Goal: Find specific fact: Find specific fact

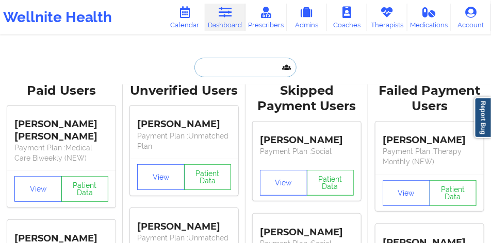
click at [229, 58] on input "text" at bounding box center [245, 68] width 102 height 20
paste input "[PERSON_NAME]"
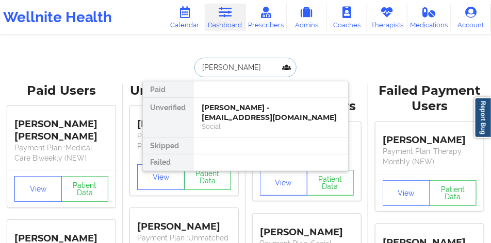
scroll to position [0, 5]
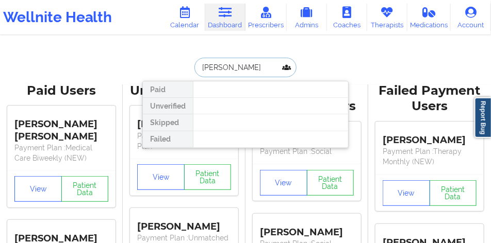
click at [237, 68] on input "[PERSON_NAME]" at bounding box center [245, 68] width 102 height 20
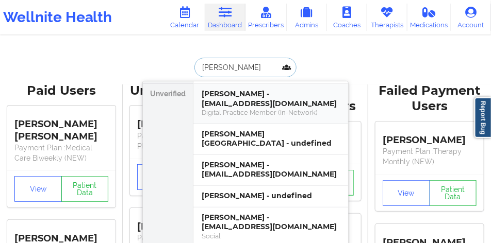
scroll to position [103, 0]
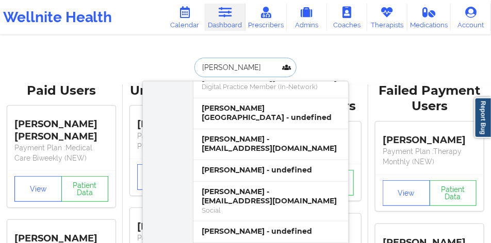
type input "[PERSON_NAME]"
click at [249, 65] on input "[PERSON_NAME]" at bounding box center [245, 68] width 102 height 20
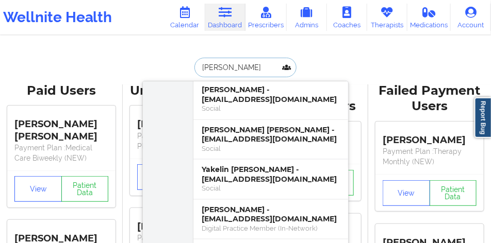
scroll to position [335, 0]
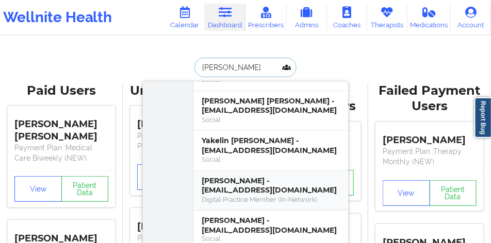
click at [263, 176] on div "[PERSON_NAME] - [EMAIL_ADDRESS][DOMAIN_NAME]" at bounding box center [271, 185] width 138 height 19
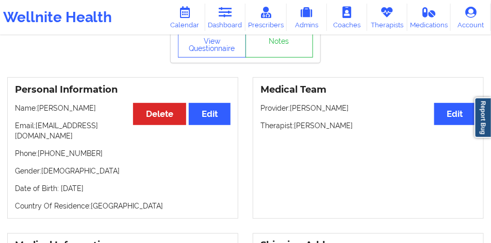
scroll to position [103, 0]
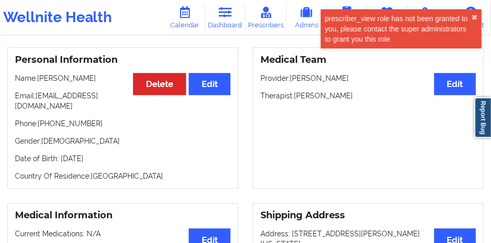
click at [71, 129] on p "Phone: [PHONE_NUMBER]" at bounding box center [122, 124] width 215 height 10
copy p "19417737179"
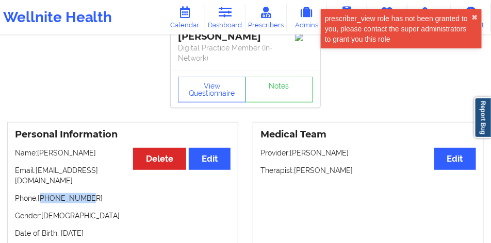
scroll to position [0, 0]
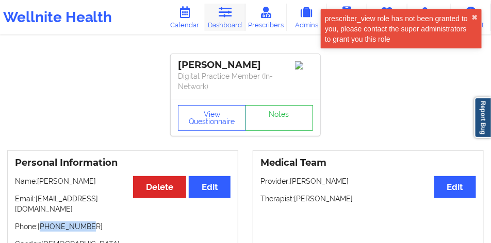
click at [215, 22] on link "Dashboard" at bounding box center [225, 17] width 40 height 27
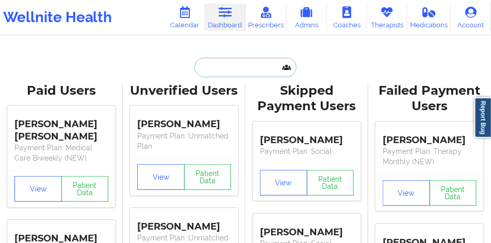
click at [232, 58] on input "text" at bounding box center [245, 68] width 102 height 20
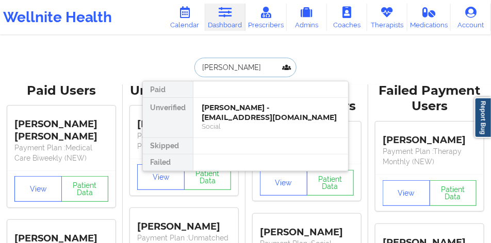
type input "[PERSON_NAME]"
click at [249, 112] on div "[PERSON_NAME] - [EMAIL_ADDRESS][DOMAIN_NAME]" at bounding box center [271, 112] width 138 height 19
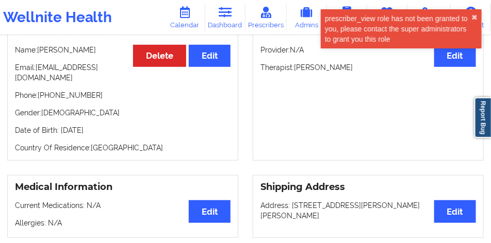
scroll to position [121, 0]
click at [93, 54] on p "Name: [PERSON_NAME]" at bounding box center [122, 50] width 215 height 10
copy p "[PERSON_NAME]"
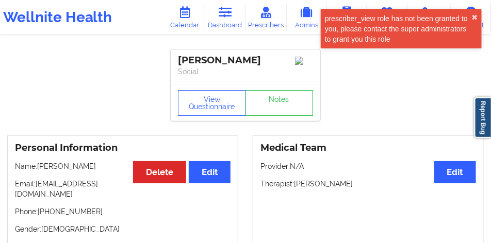
scroll to position [0, 0]
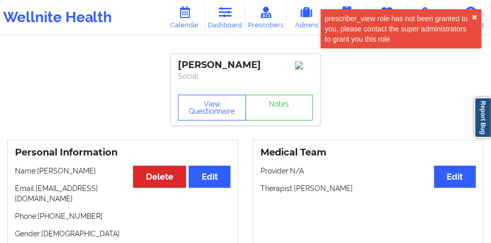
click at [188, 61] on div "[PERSON_NAME]" at bounding box center [245, 65] width 135 height 12
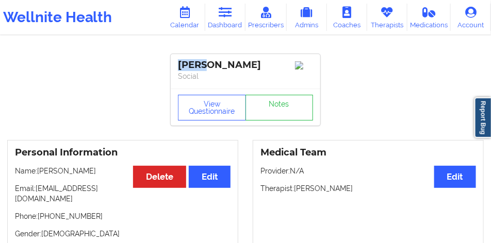
copy div "[PERSON_NAME]"
click at [233, 70] on div "[PERSON_NAME]" at bounding box center [245, 65] width 135 height 12
click at [209, 61] on div "[PERSON_NAME]" at bounding box center [245, 65] width 135 height 12
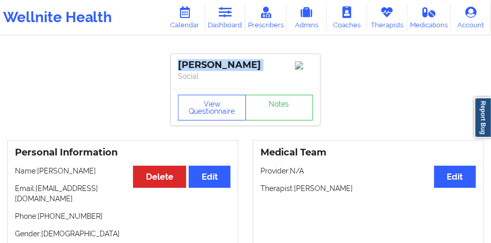
click at [209, 61] on div "[PERSON_NAME]" at bounding box center [245, 65] width 135 height 12
click at [231, 17] on icon at bounding box center [224, 12] width 13 height 11
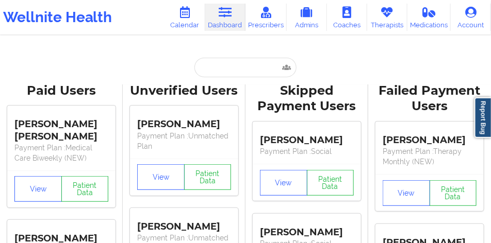
click at [234, 70] on input "text" at bounding box center [245, 68] width 102 height 20
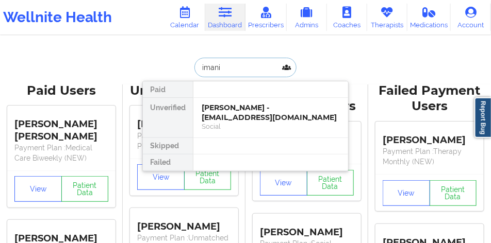
type input "[PERSON_NAME]"
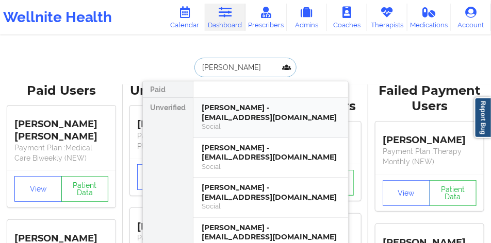
click at [233, 111] on div "[PERSON_NAME] - [EMAIL_ADDRESS][DOMAIN_NAME]" at bounding box center [271, 112] width 138 height 19
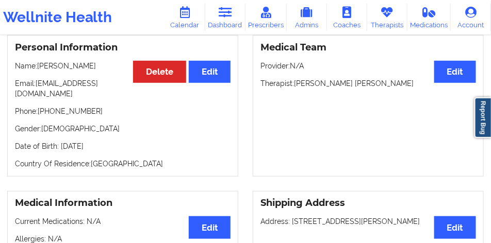
scroll to position [155, 0]
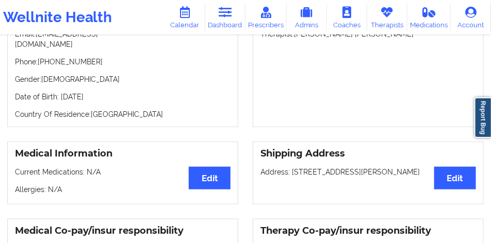
click at [74, 67] on p "Phone: [PHONE_NUMBER]" at bounding box center [122, 62] width 215 height 10
copy p "17184130044"
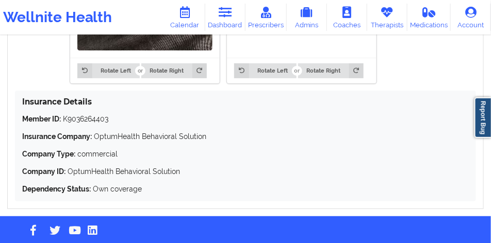
scroll to position [1020, 0]
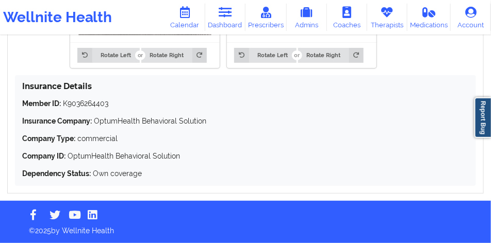
click at [96, 106] on p "Member ID: K9036264403" at bounding box center [245, 103] width 446 height 10
copy p "K9036264403"
click at [223, 19] on link "Dashboard" at bounding box center [225, 17] width 40 height 27
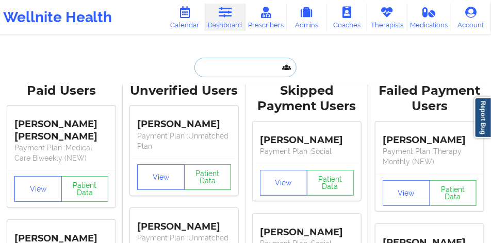
click at [241, 58] on input "text" at bounding box center [245, 68] width 102 height 20
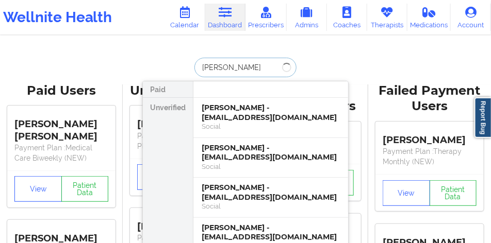
type input "[PERSON_NAME]"
click at [245, 107] on div "[PERSON_NAME] - [EMAIL_ADDRESS][DOMAIN_NAME]" at bounding box center [271, 112] width 138 height 19
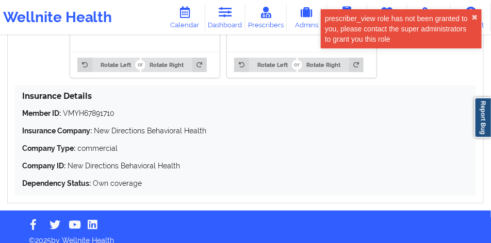
scroll to position [974, 0]
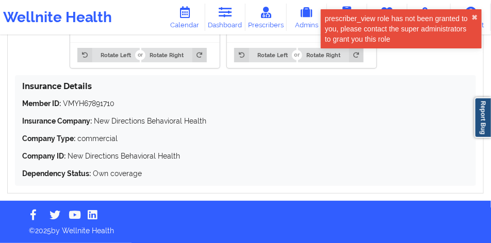
click at [97, 101] on p "Member ID: VMYH67891710" at bounding box center [245, 103] width 446 height 10
copy p "VMYH67891710"
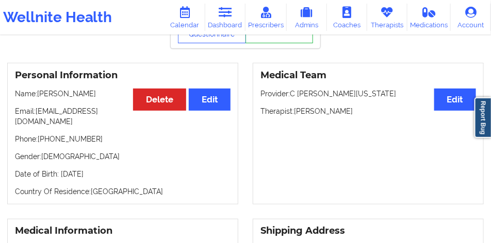
scroll to position [155, 0]
